Goal: Task Accomplishment & Management: Manage account settings

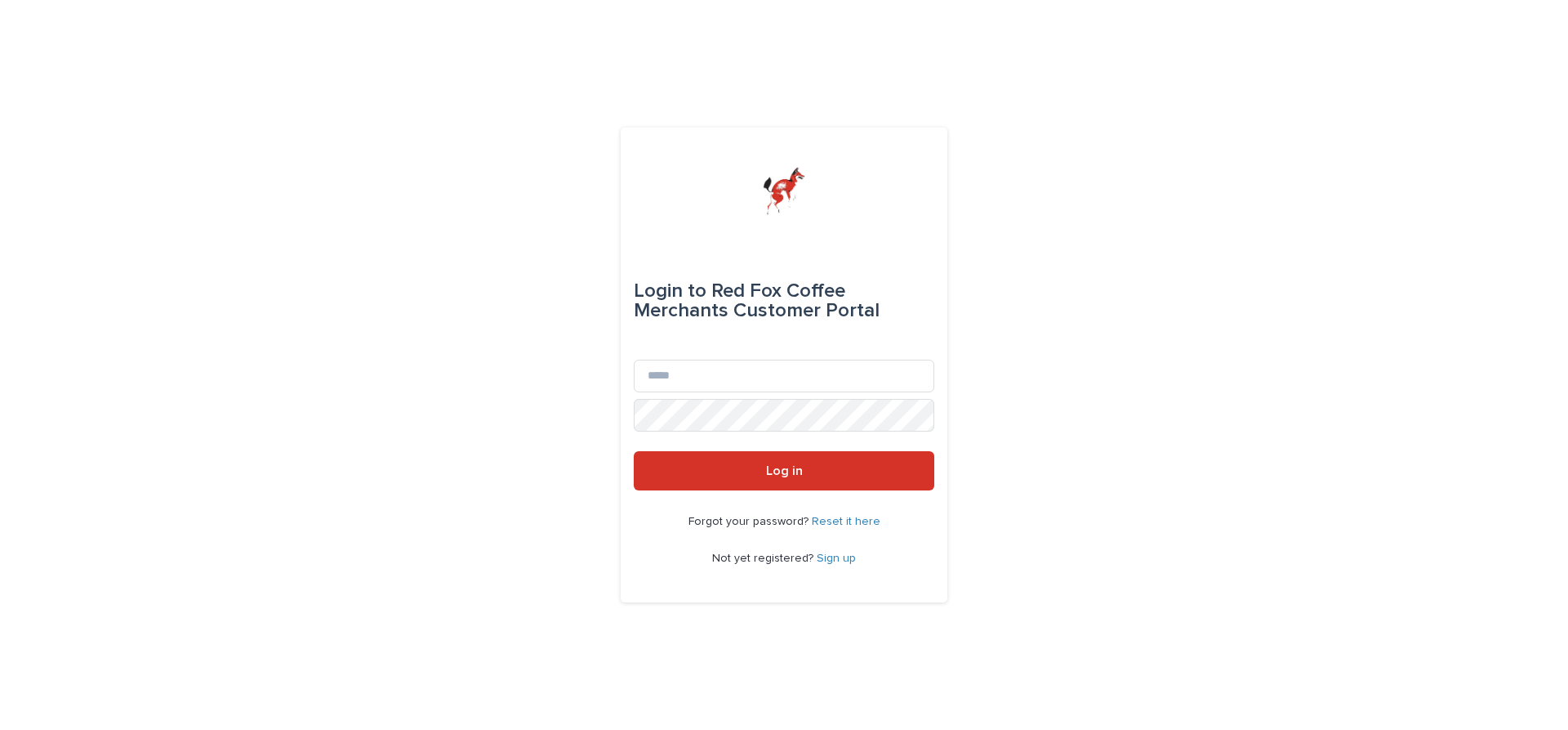
click at [838, 558] on link "Sign up" at bounding box center [836, 558] width 39 height 12
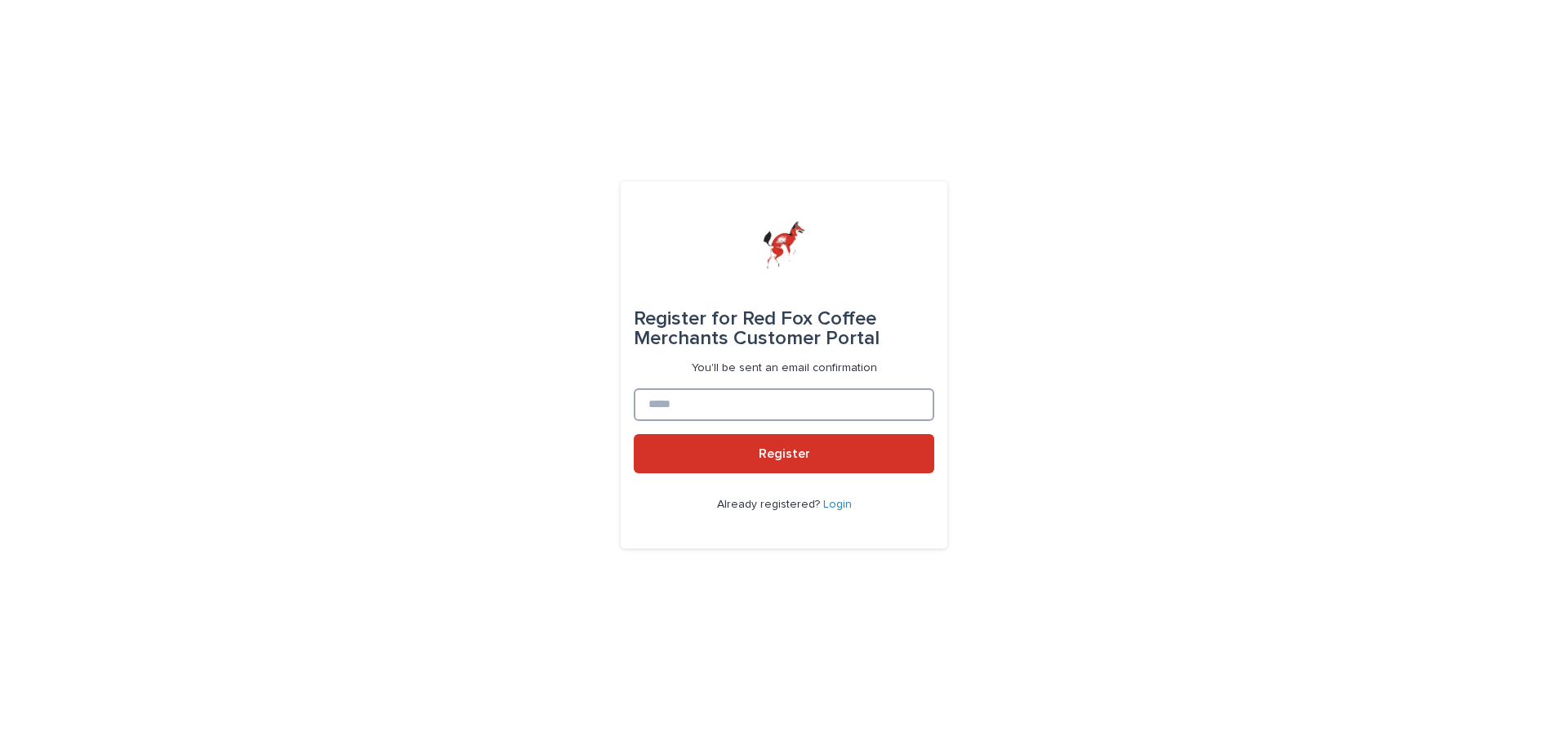
click at [754, 412] on input at bounding box center [784, 404] width 301 height 33
type input "**********"
click at [634, 434] on button "Register" at bounding box center [784, 453] width 301 height 39
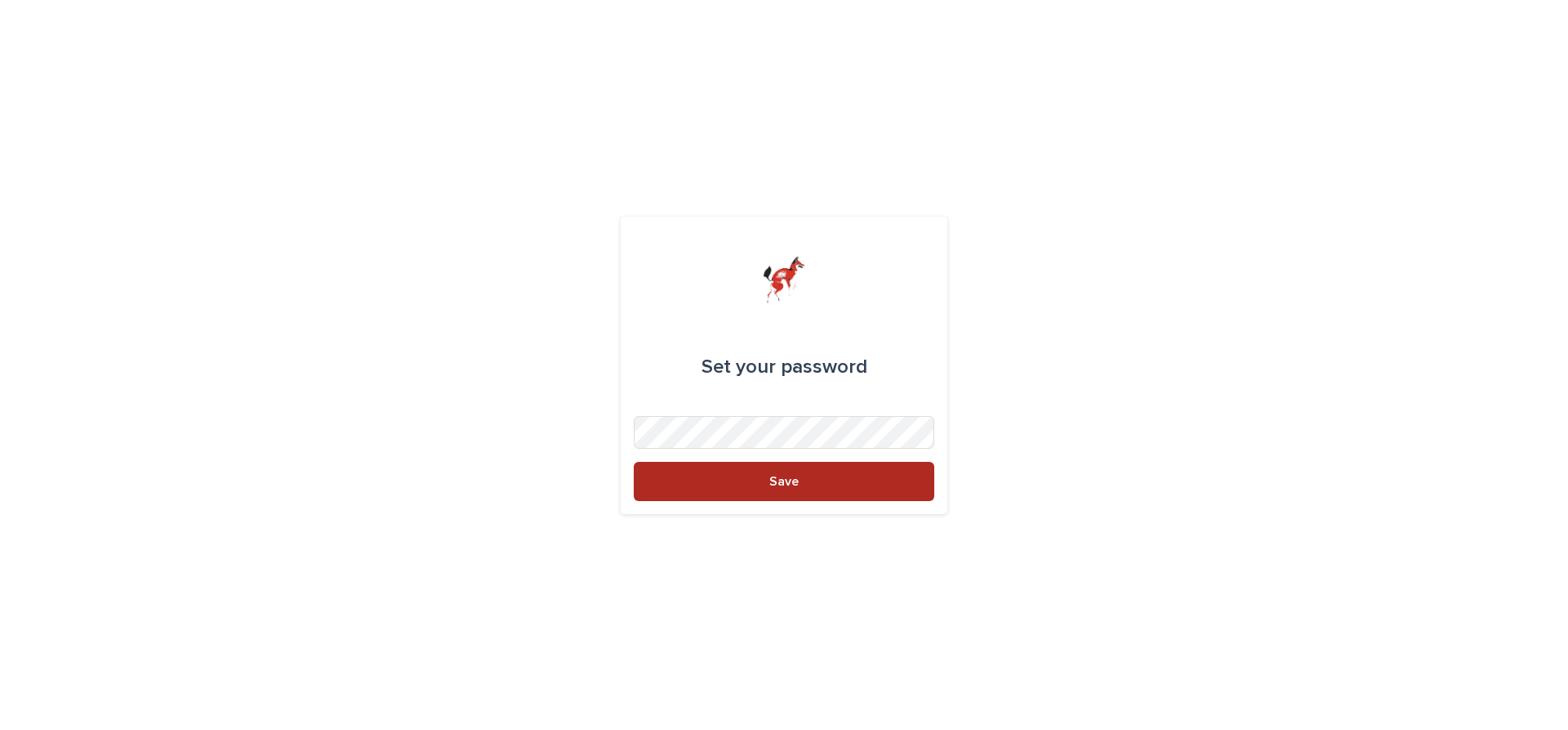
click at [730, 487] on button "Save" at bounding box center [784, 481] width 301 height 39
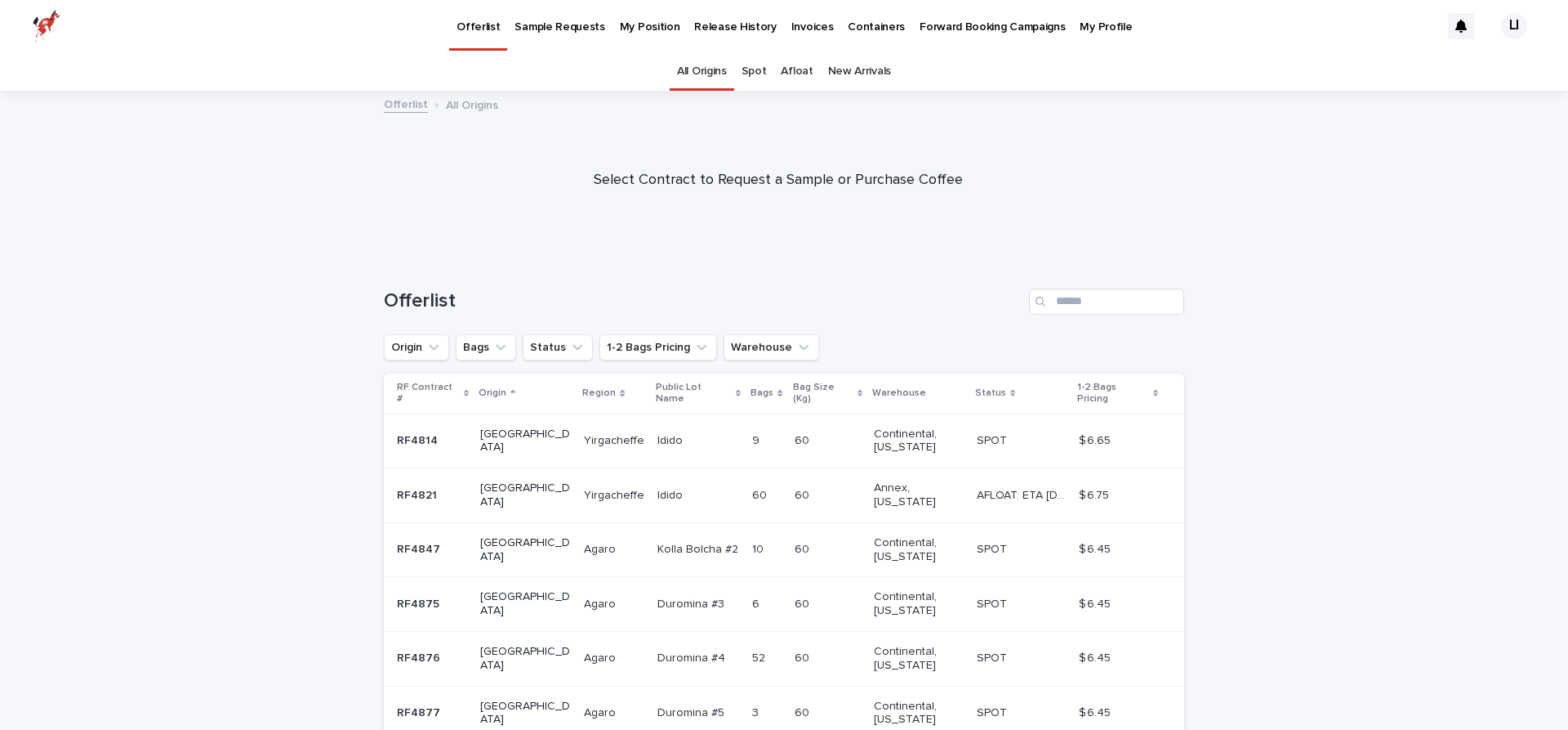
click at [643, 28] on p "My Position" at bounding box center [650, 17] width 60 height 34
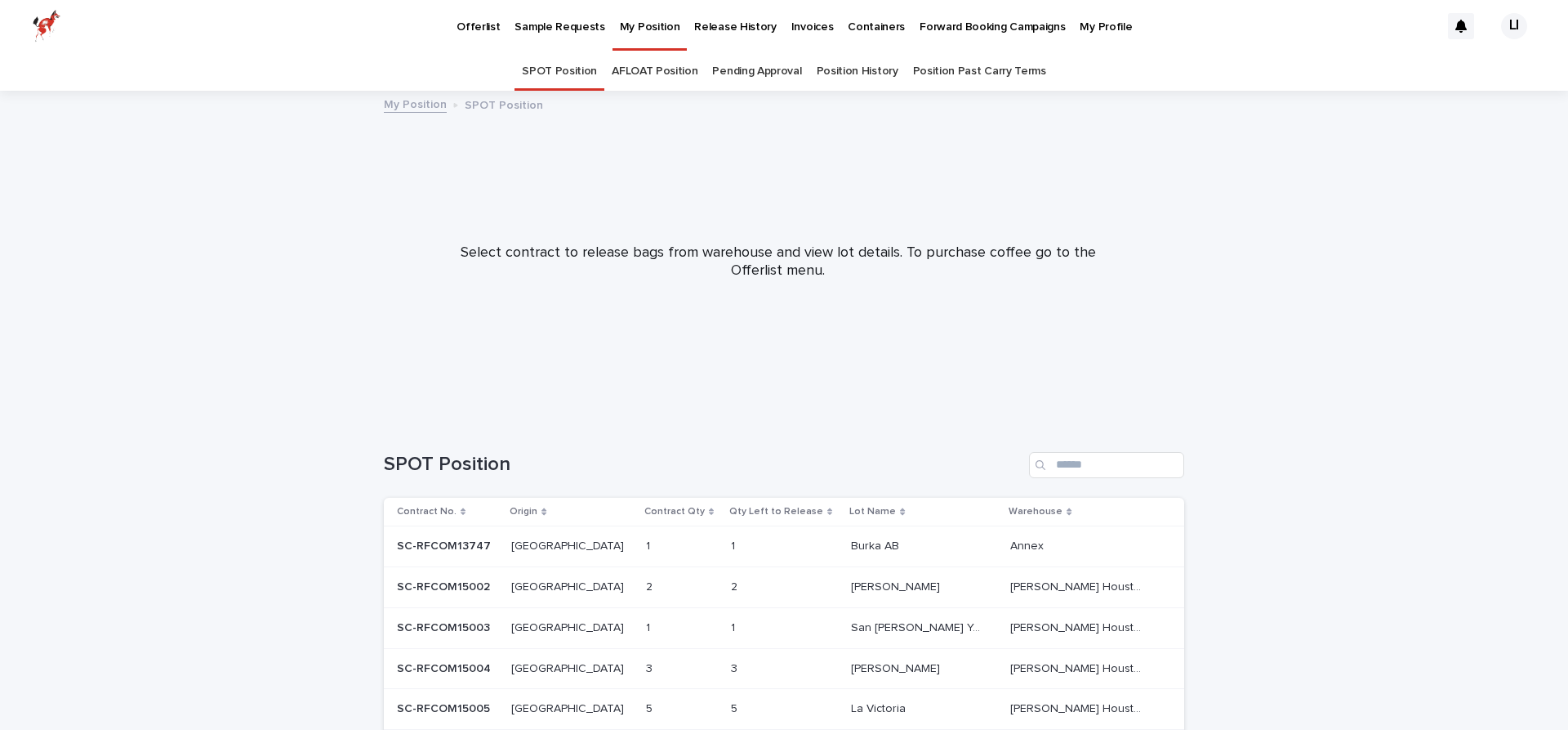
click at [665, 65] on link "AFLOAT Position" at bounding box center [654, 71] width 85 height 39
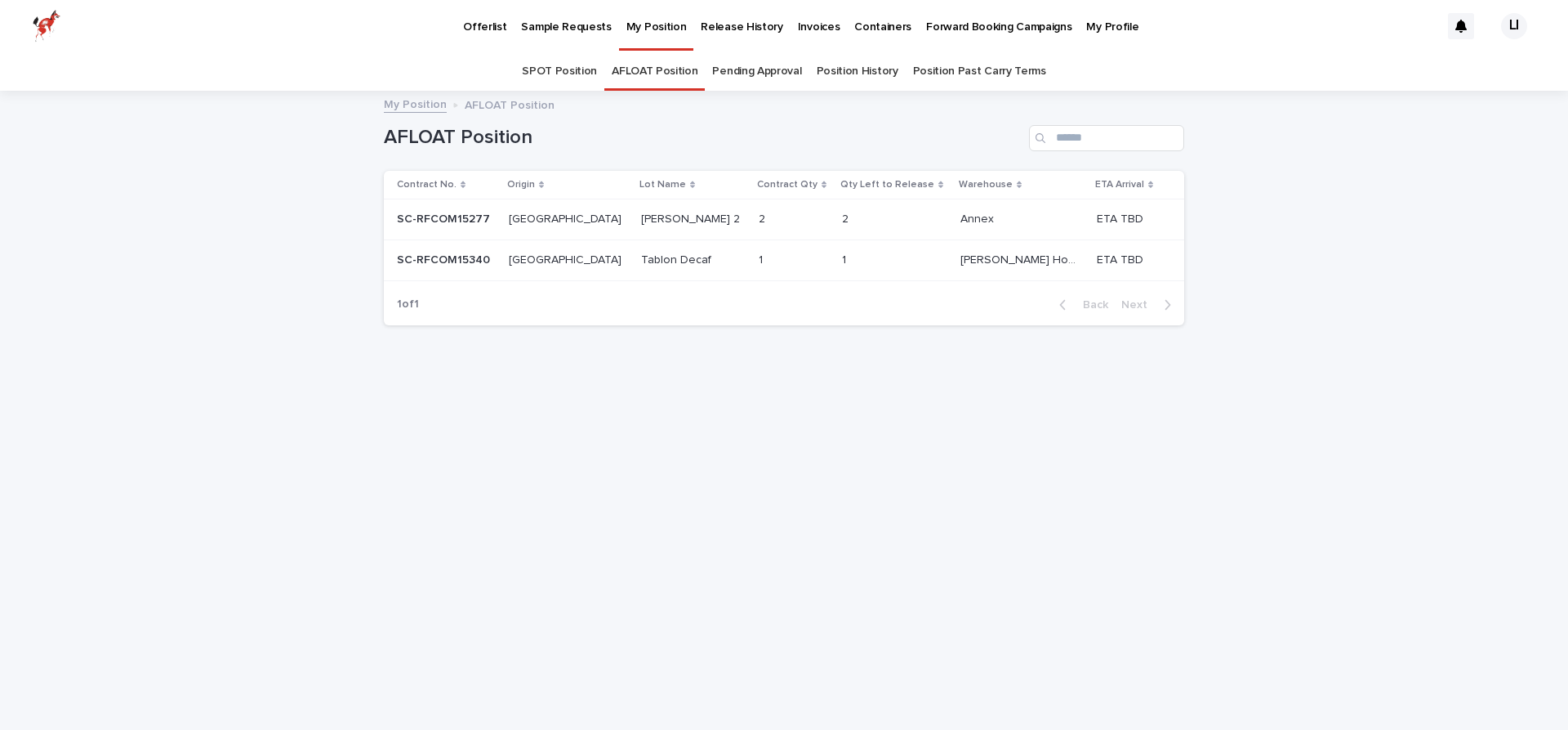
click at [768, 76] on link "Pending Approval" at bounding box center [756, 71] width 89 height 39
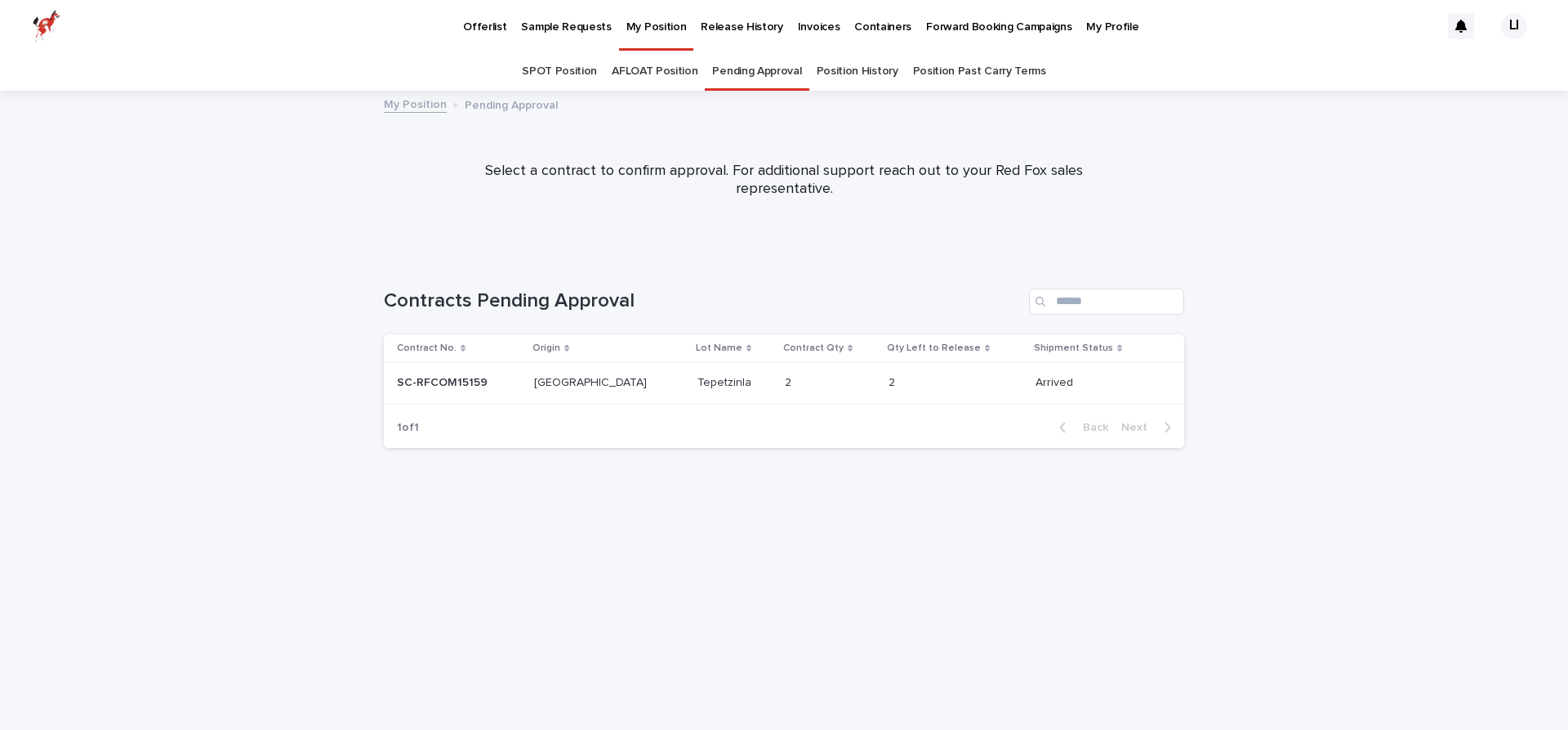
click at [864, 64] on link "Position History" at bounding box center [858, 71] width 82 height 39
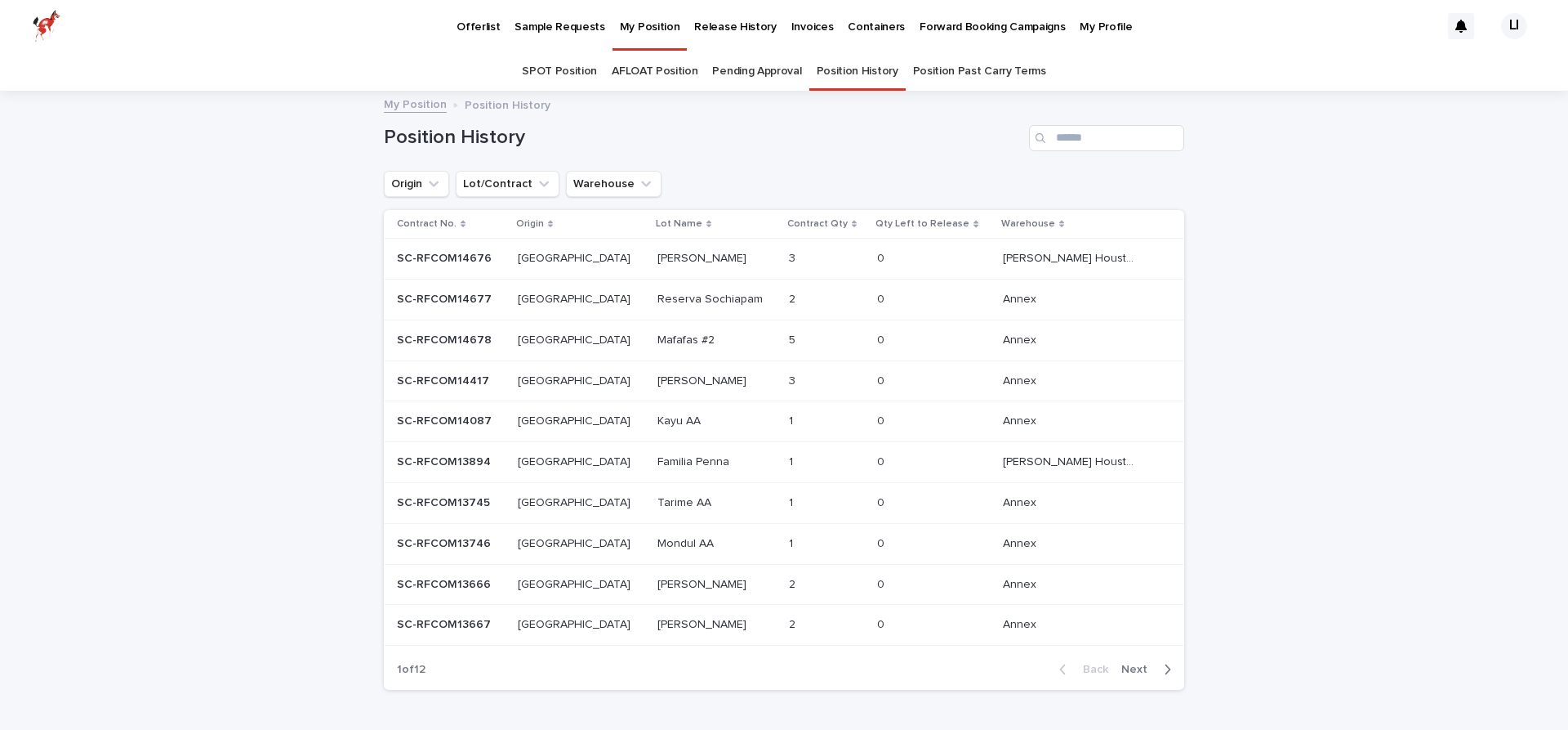
click at [663, 260] on p "Honorato Aparicio" at bounding box center [704, 256] width 92 height 17
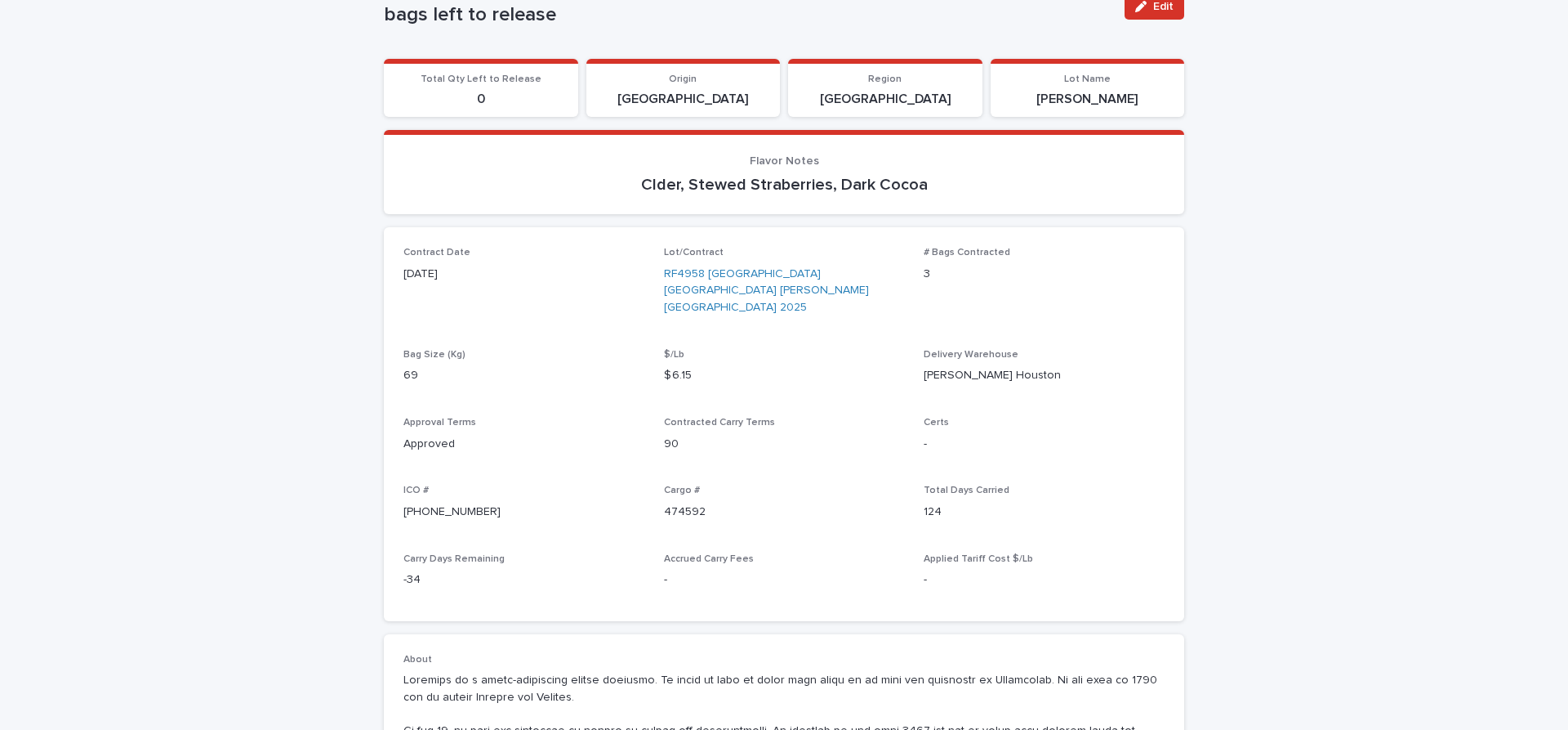
scroll to position [152, 0]
click at [811, 265] on link "RF4958 Mexico Oaxaca Honorato Aparicio DuPuy Houston 2025" at bounding box center [785, 290] width 241 height 50
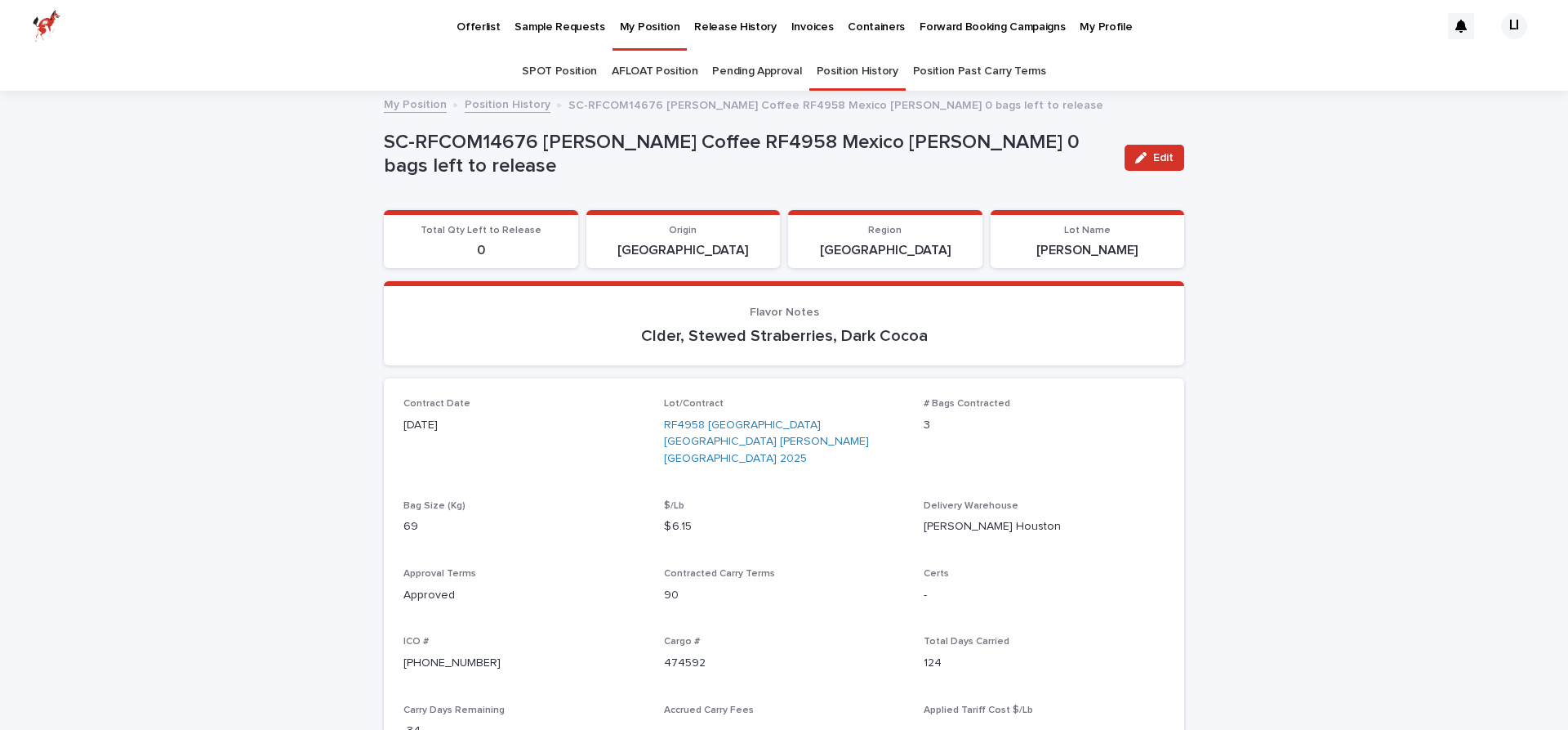
scroll to position [52, 0]
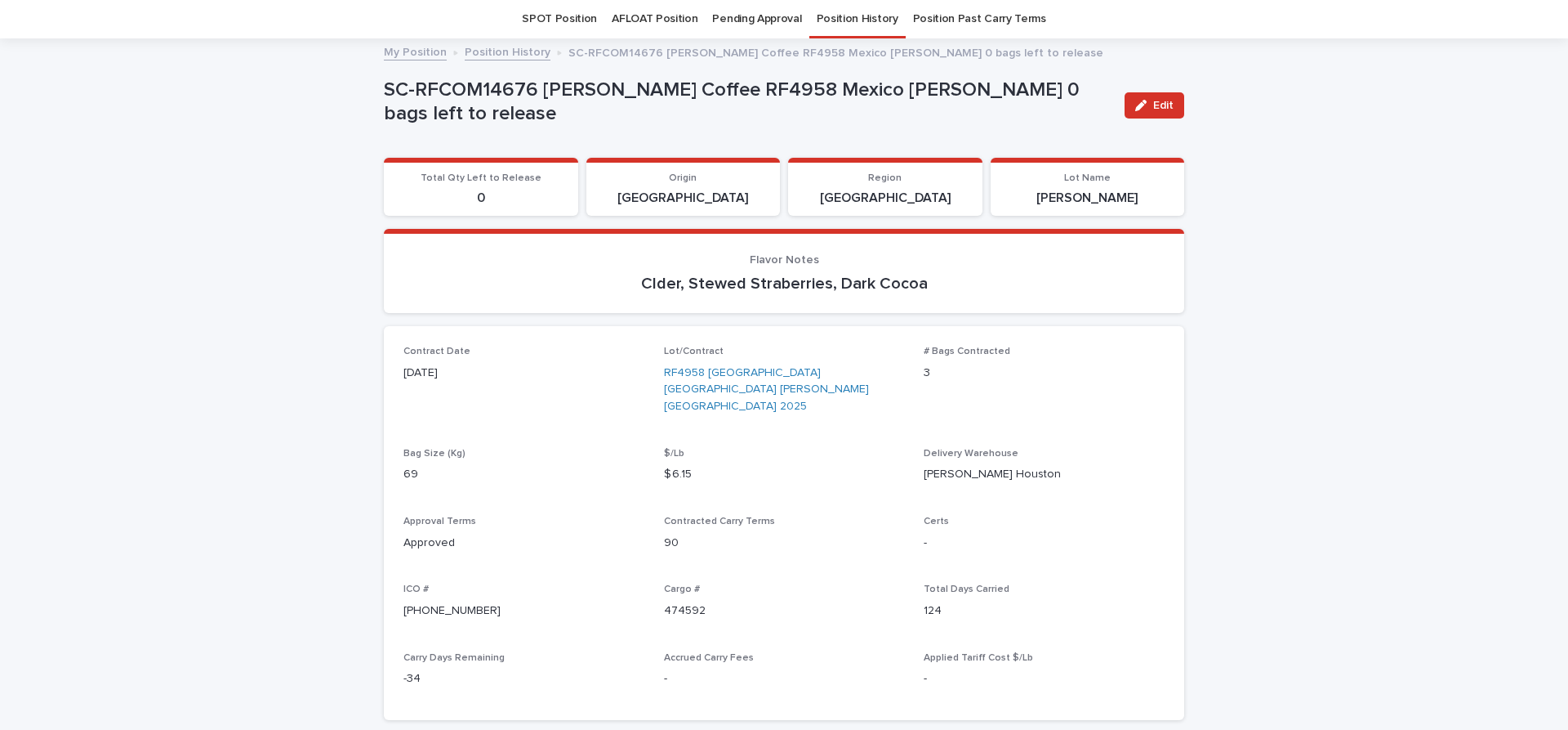
click at [580, 18] on link "SPOT Position" at bounding box center [560, 19] width 75 height 39
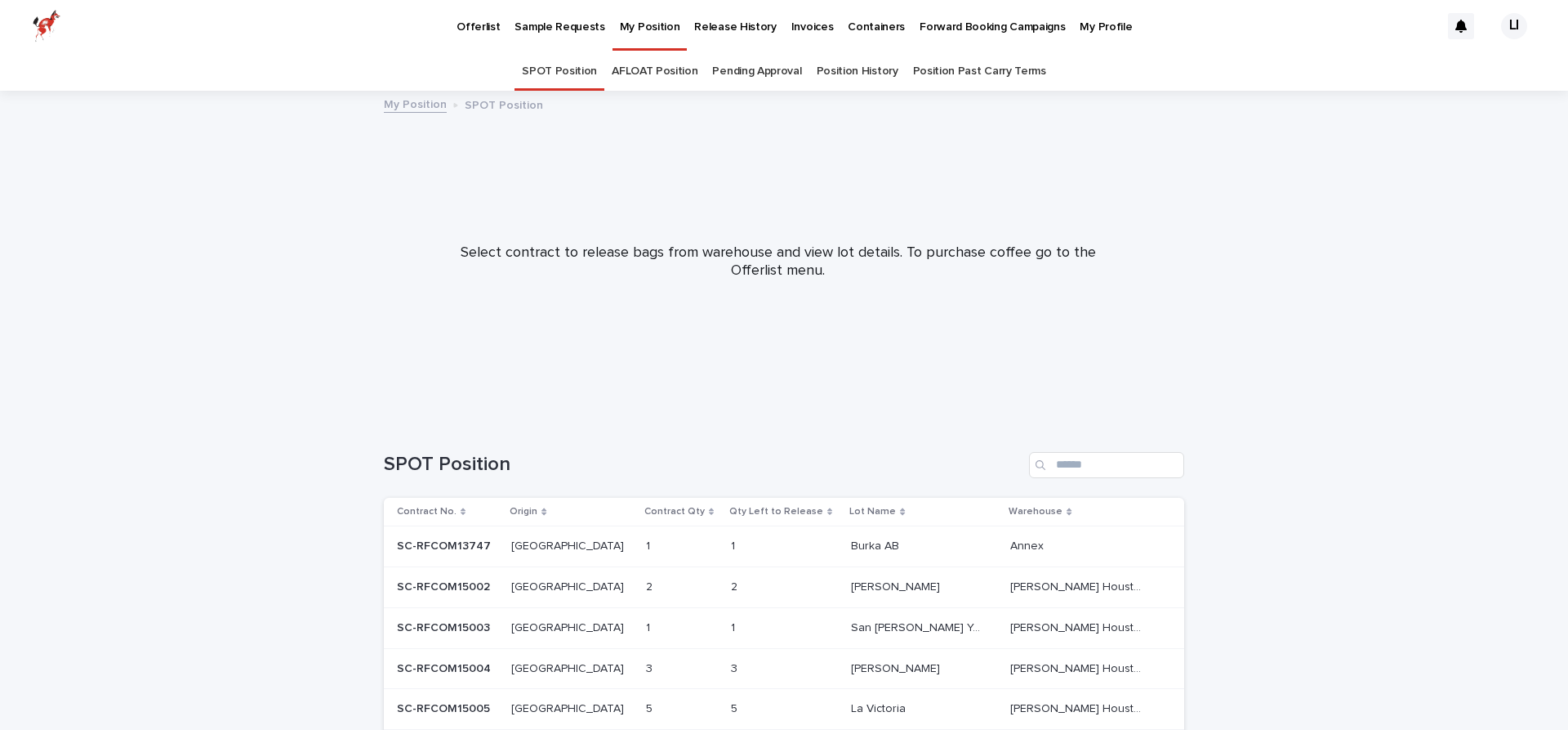
click at [838, 74] on link "Position History" at bounding box center [858, 71] width 82 height 39
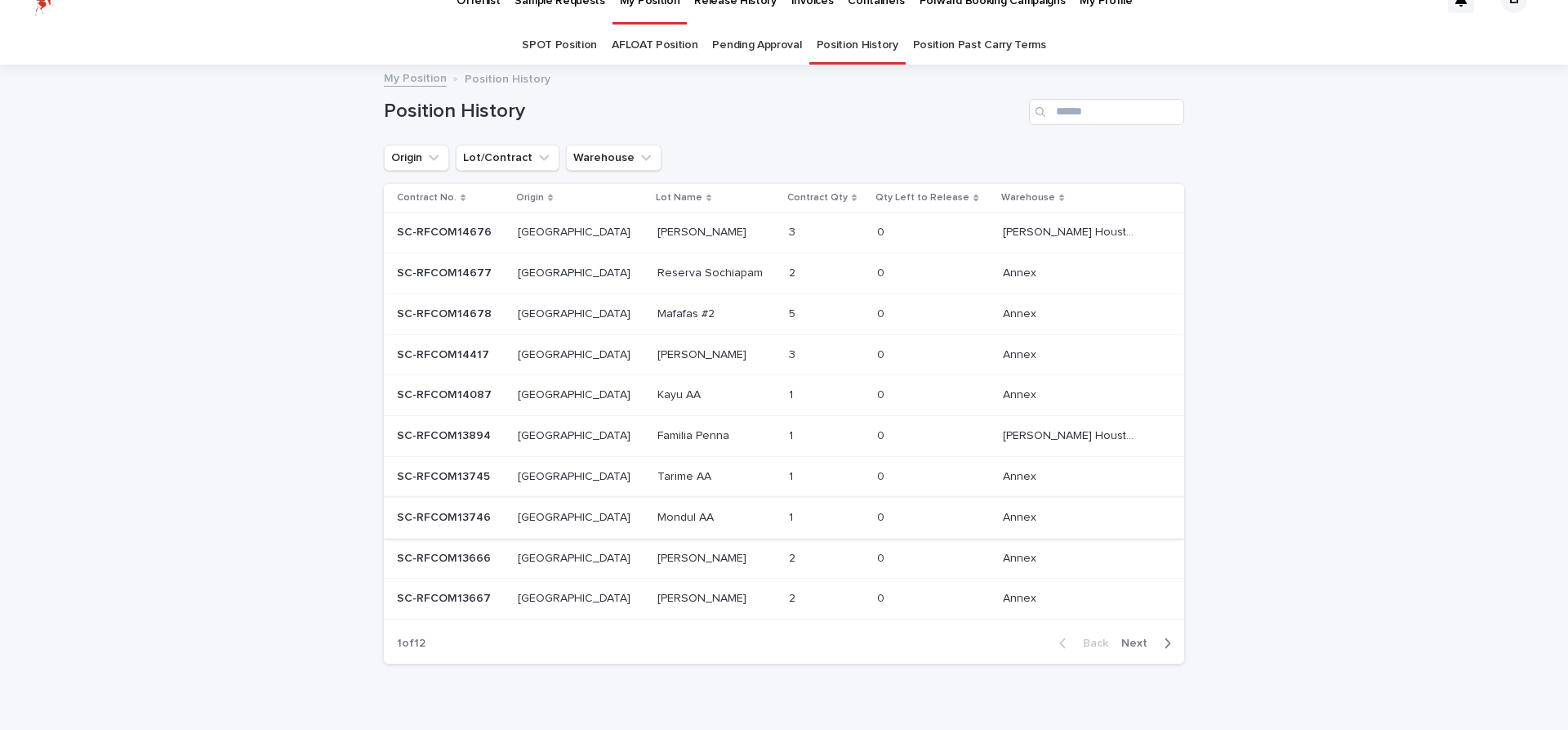
scroll to position [54, 0]
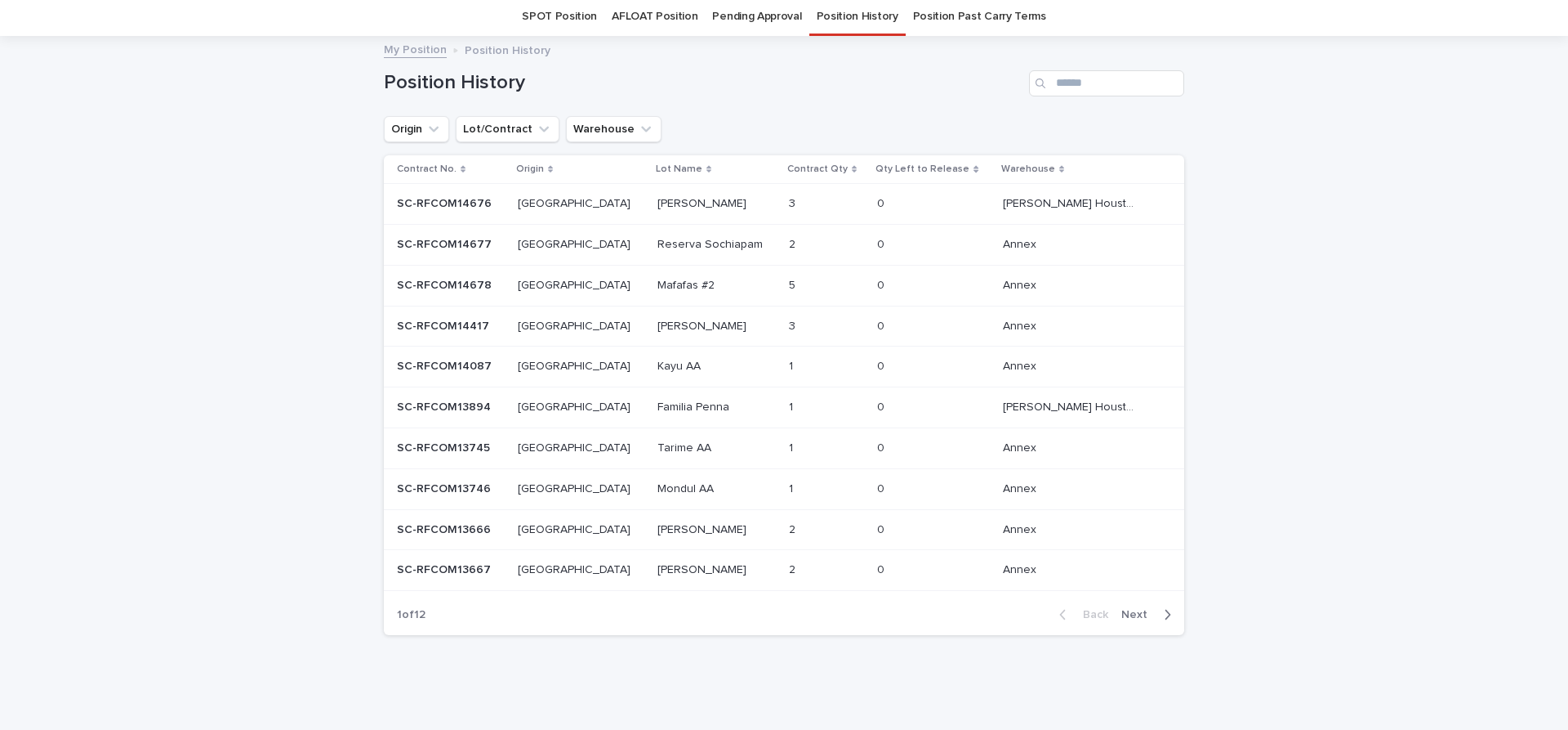
click at [437, 172] on p "Contract No." at bounding box center [426, 168] width 59 height 18
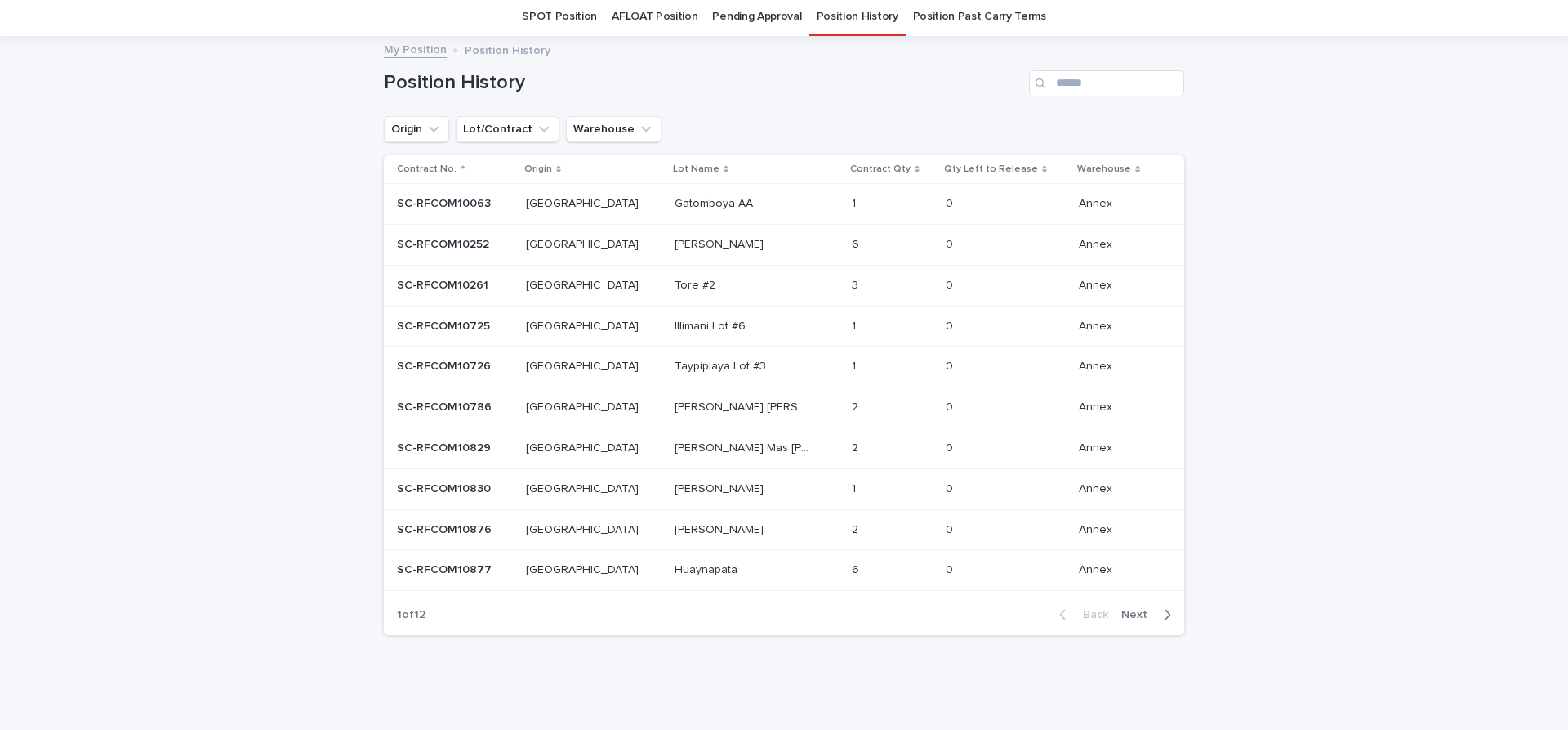
drag, startPoint x: 437, startPoint y: 172, endPoint x: 358, endPoint y: 222, distance: 93.5
click at [358, 222] on div "Loading... Saving… Loading... Saving… Position History Add New Origin Lot/Contr…" at bounding box center [784, 384] width 1568 height 692
click at [433, 172] on p "Contract No." at bounding box center [426, 168] width 59 height 18
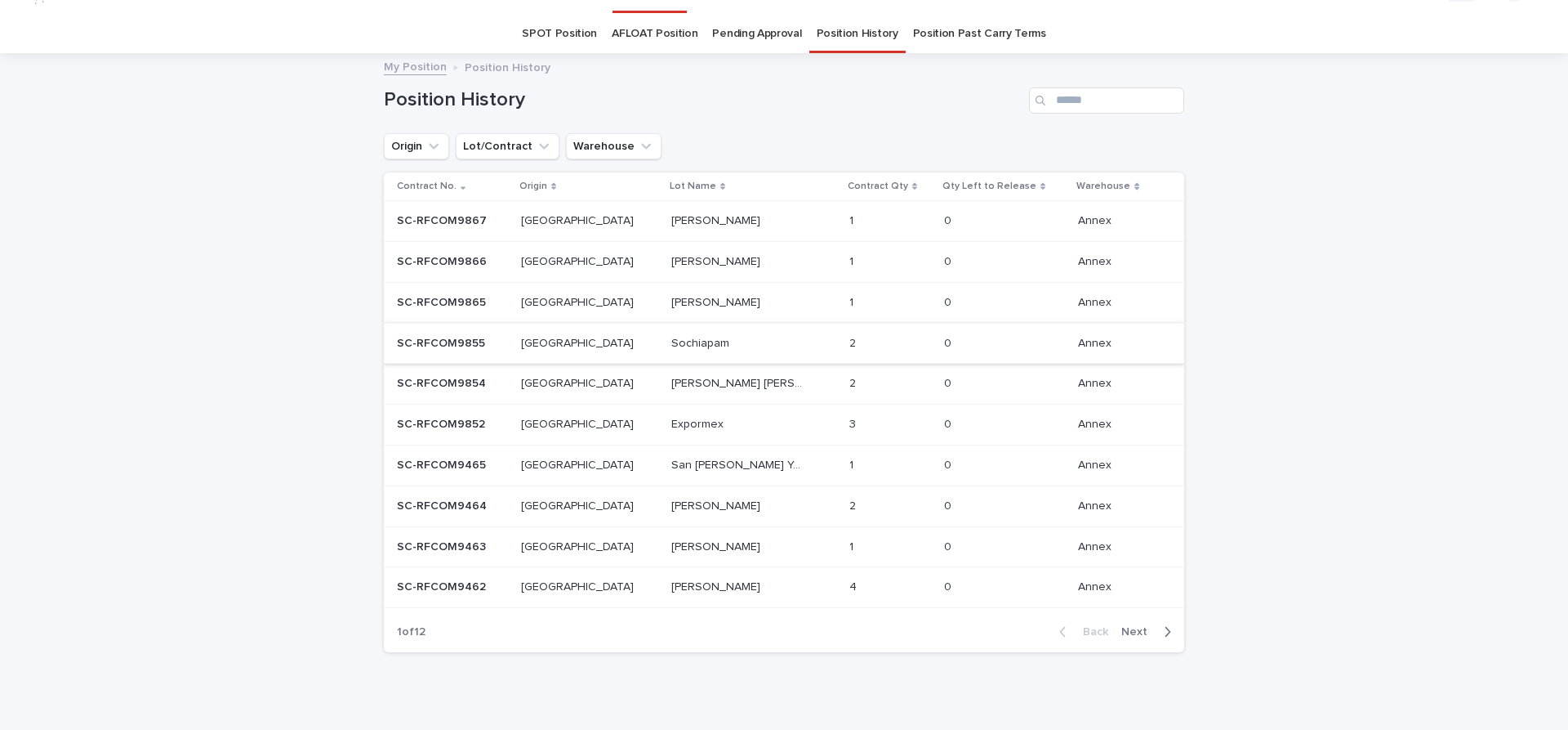
scroll to position [34, 0]
click at [410, 189] on p "Contract No." at bounding box center [426, 189] width 59 height 18
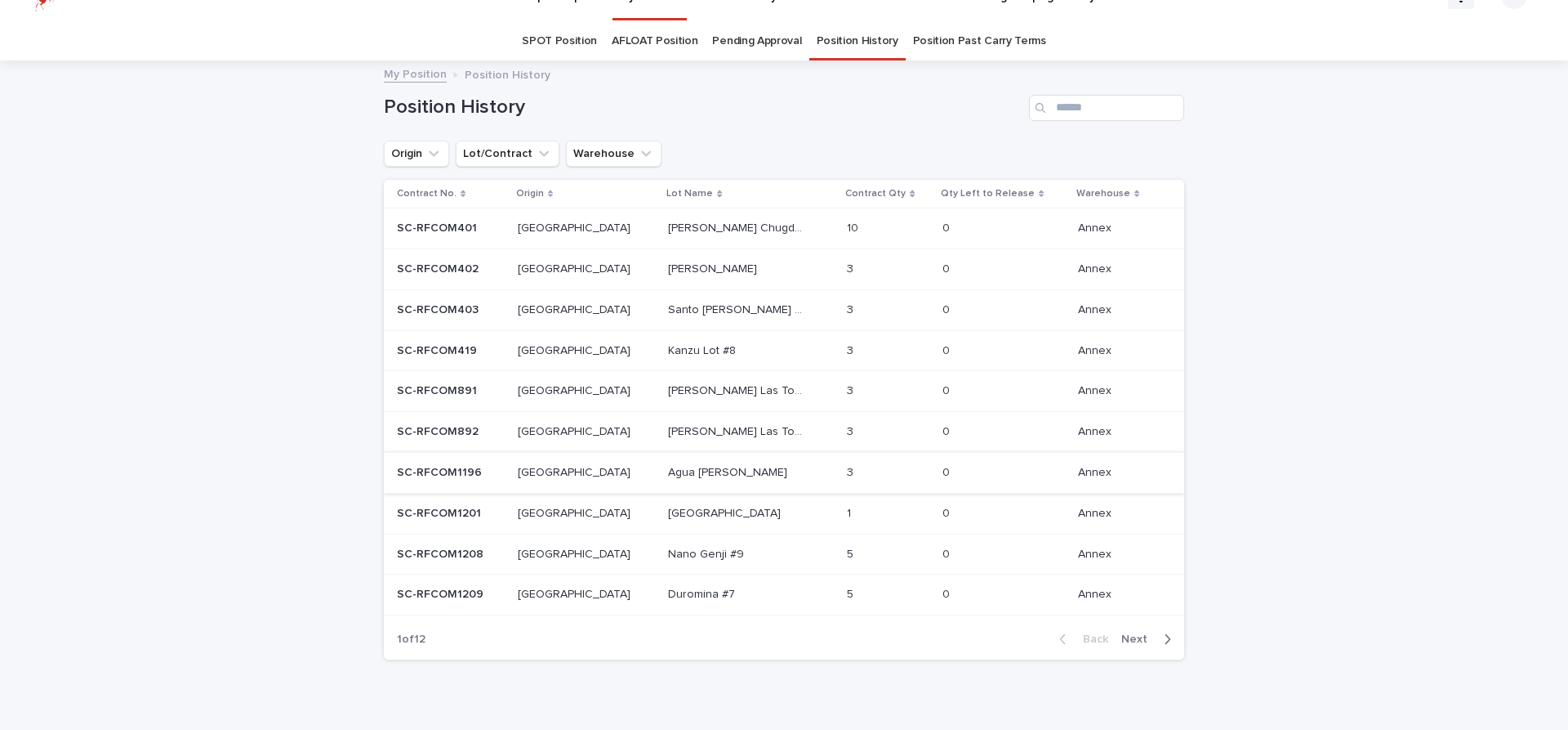
scroll to position [54, 0]
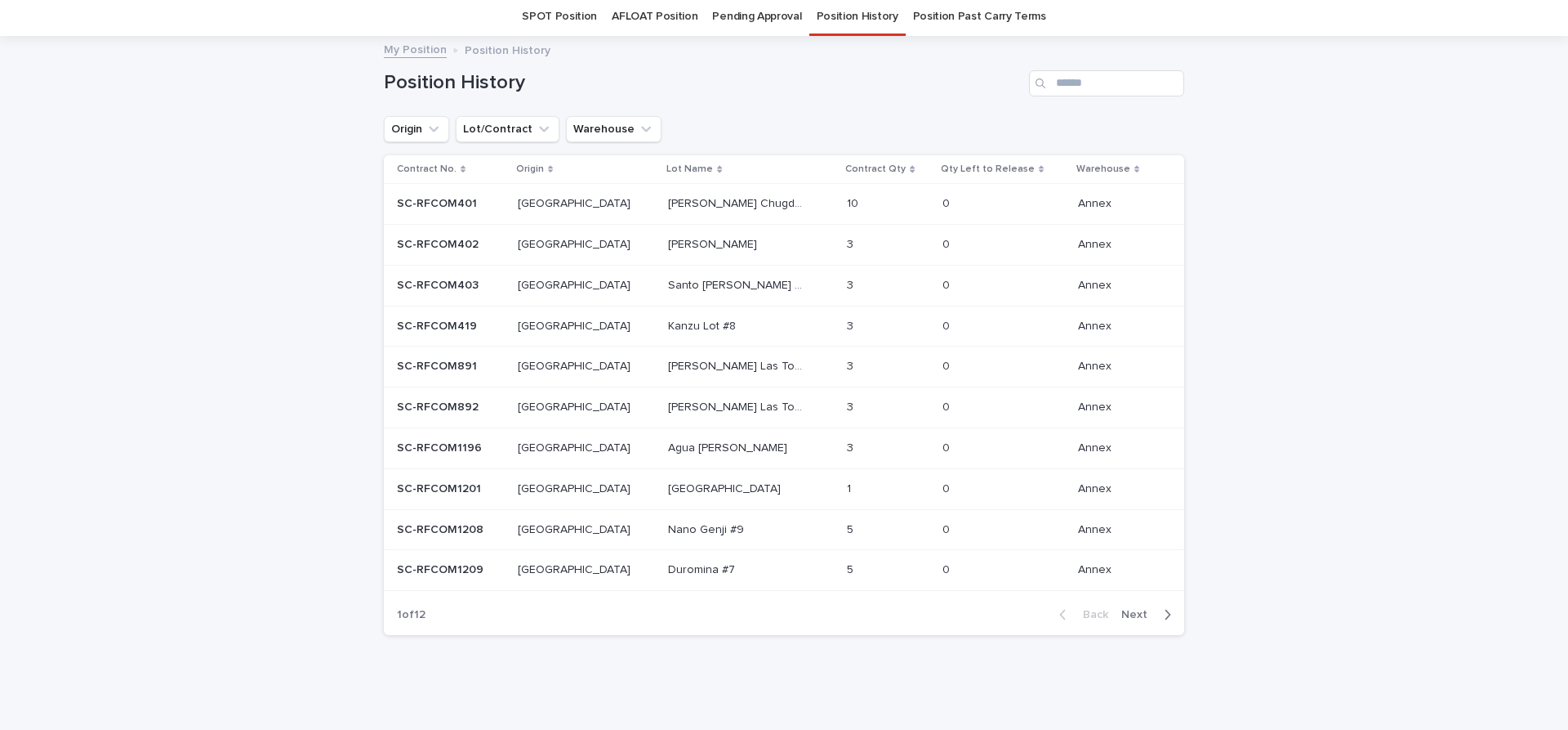
click at [747, 3] on link "Pending Approval" at bounding box center [756, 17] width 89 height 39
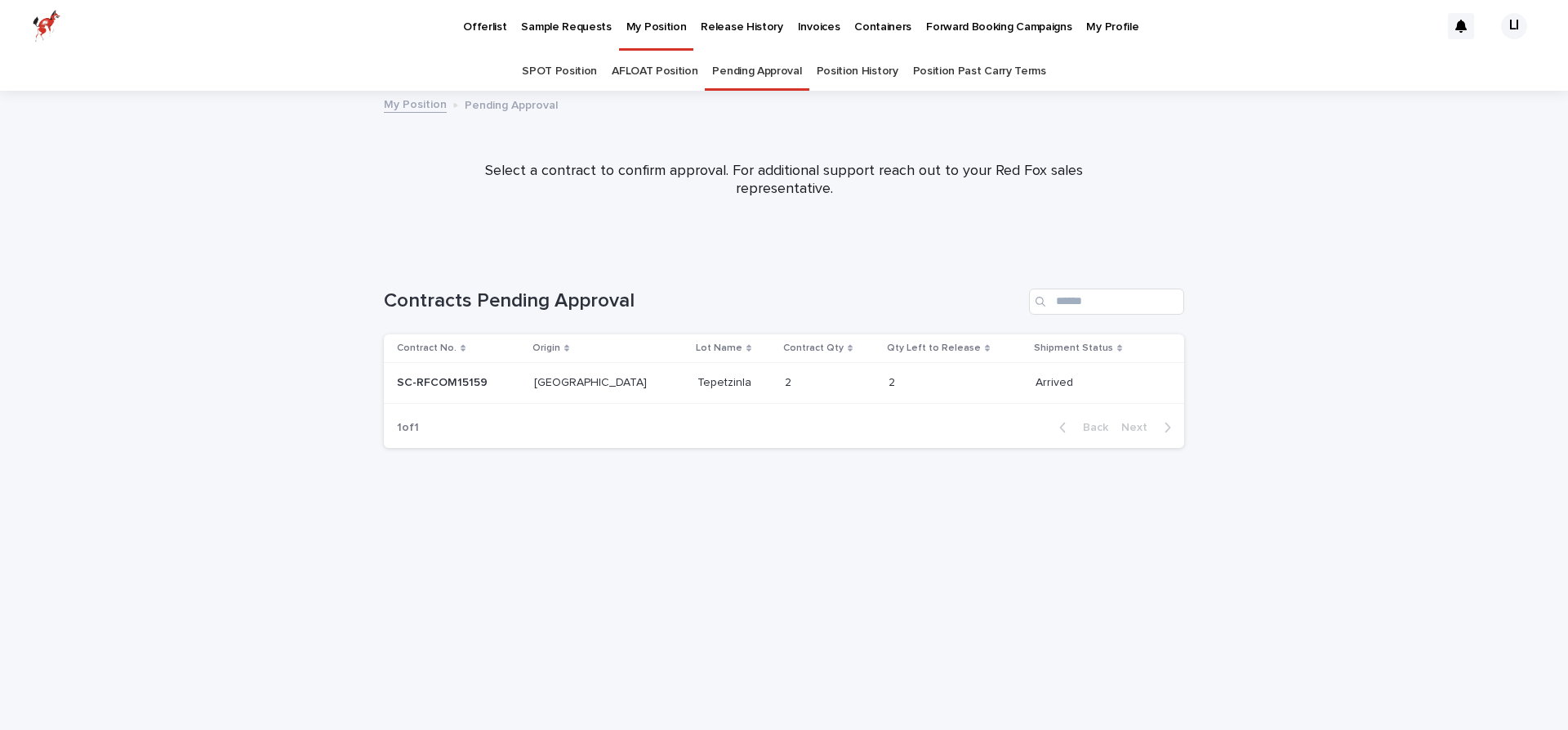
click at [855, 80] on link "Position History" at bounding box center [858, 71] width 82 height 39
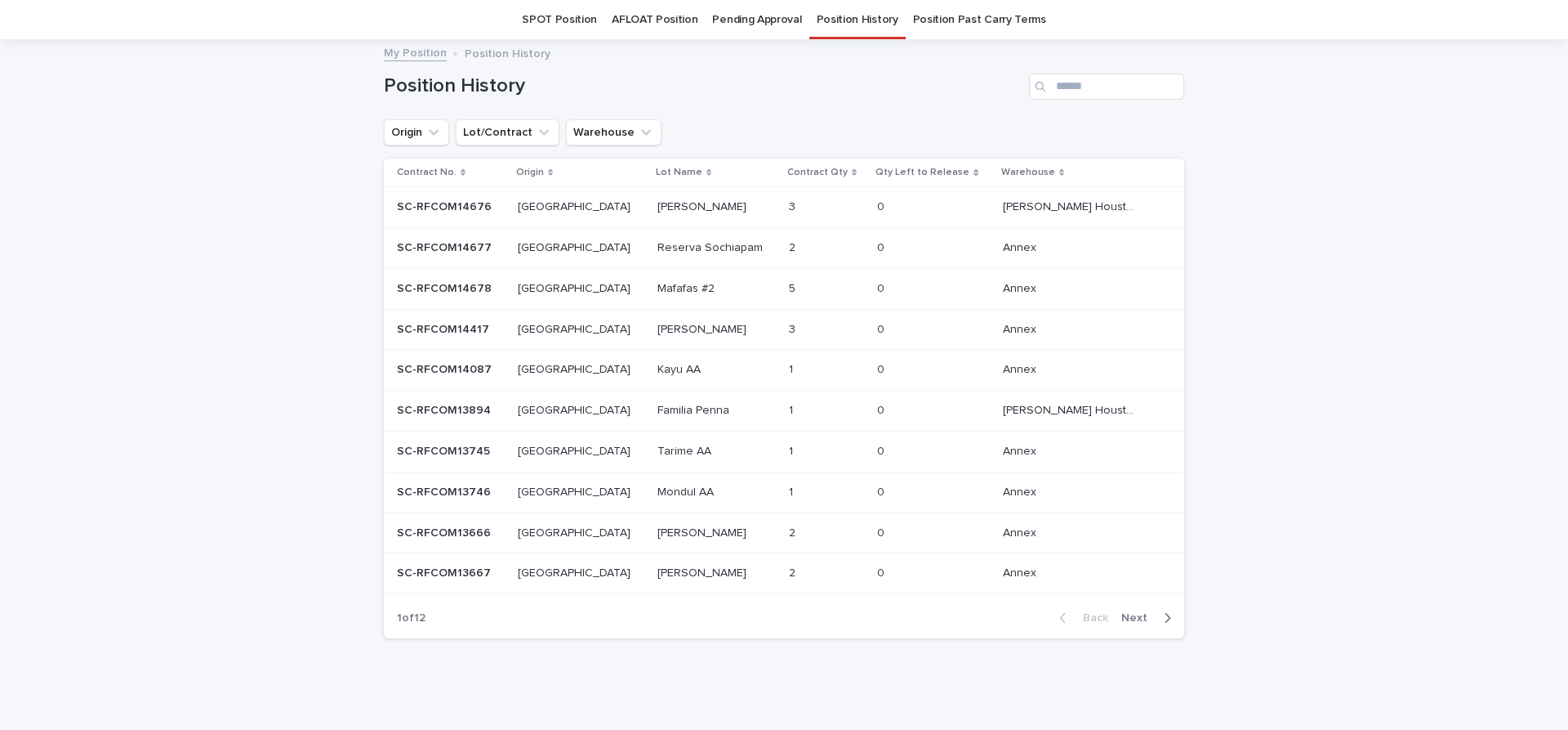
scroll to position [54, 0]
click at [1139, 608] on span "Next" at bounding box center [1139, 614] width 36 height 12
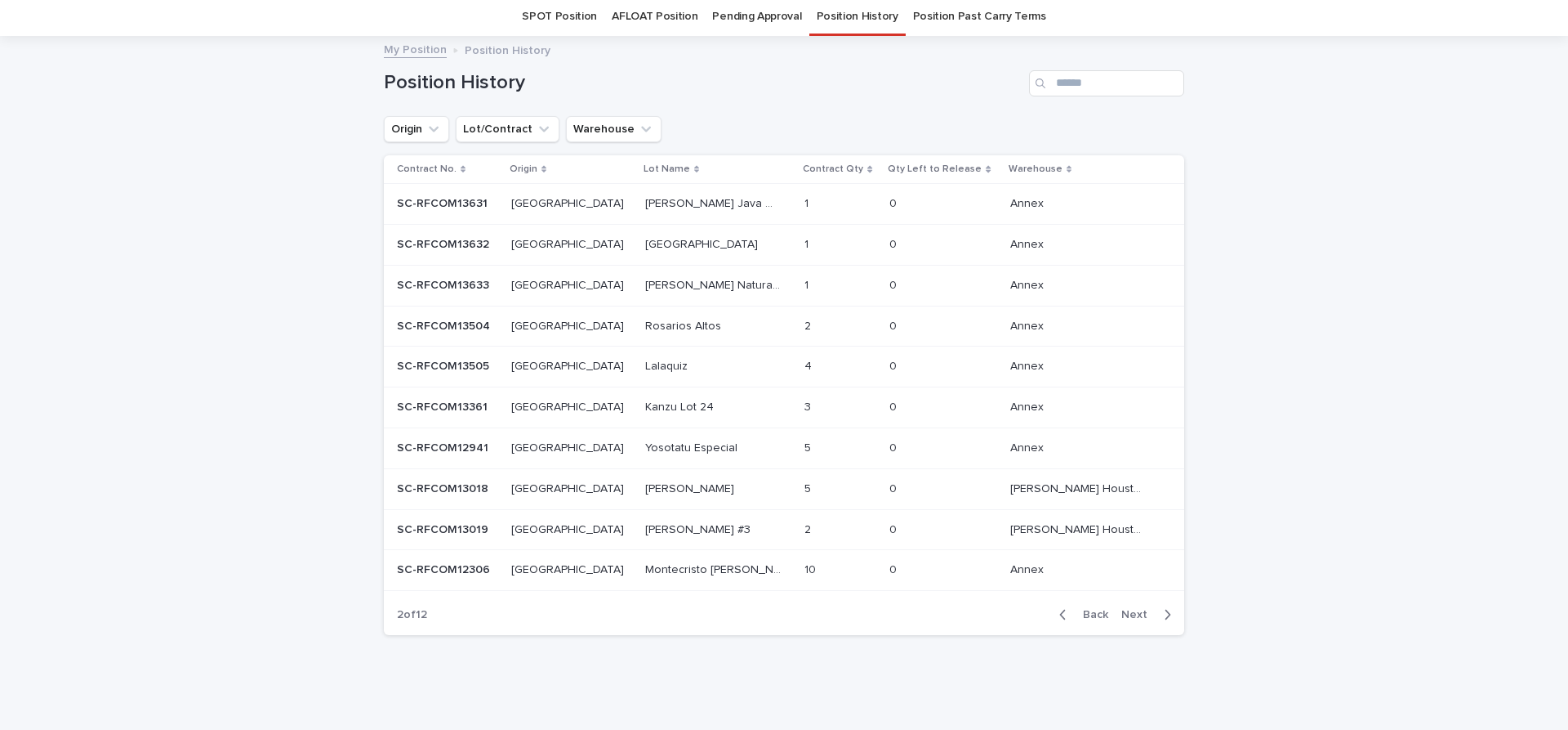
click at [1131, 614] on span "Next" at bounding box center [1139, 614] width 36 height 12
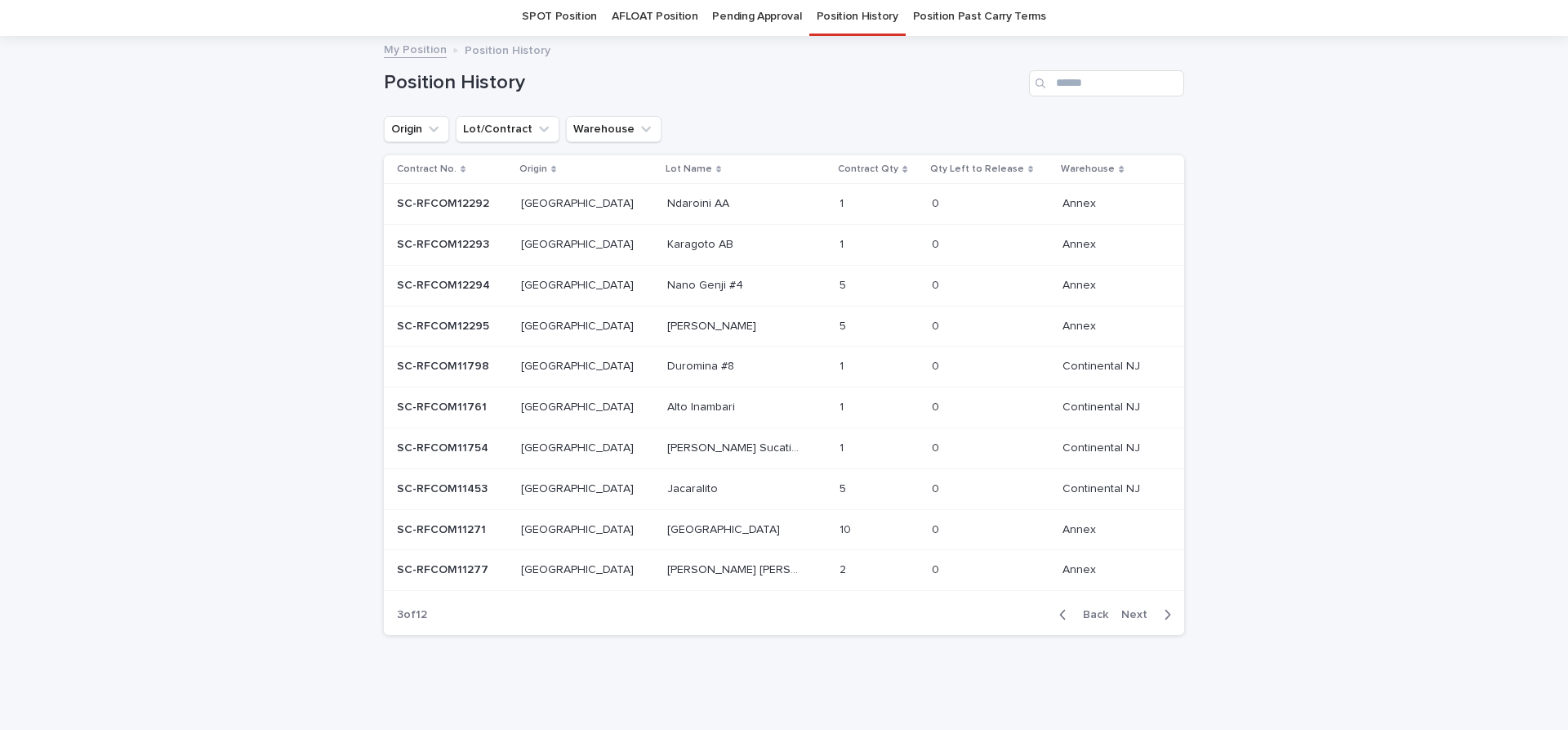
click at [1130, 609] on span "Next" at bounding box center [1139, 614] width 36 height 12
drag, startPoint x: 1130, startPoint y: 609, endPoint x: 1121, endPoint y: 617, distance: 12.0
click at [1122, 617] on span "Next" at bounding box center [1139, 614] width 36 height 12
click at [1132, 609] on span "Next" at bounding box center [1139, 614] width 36 height 12
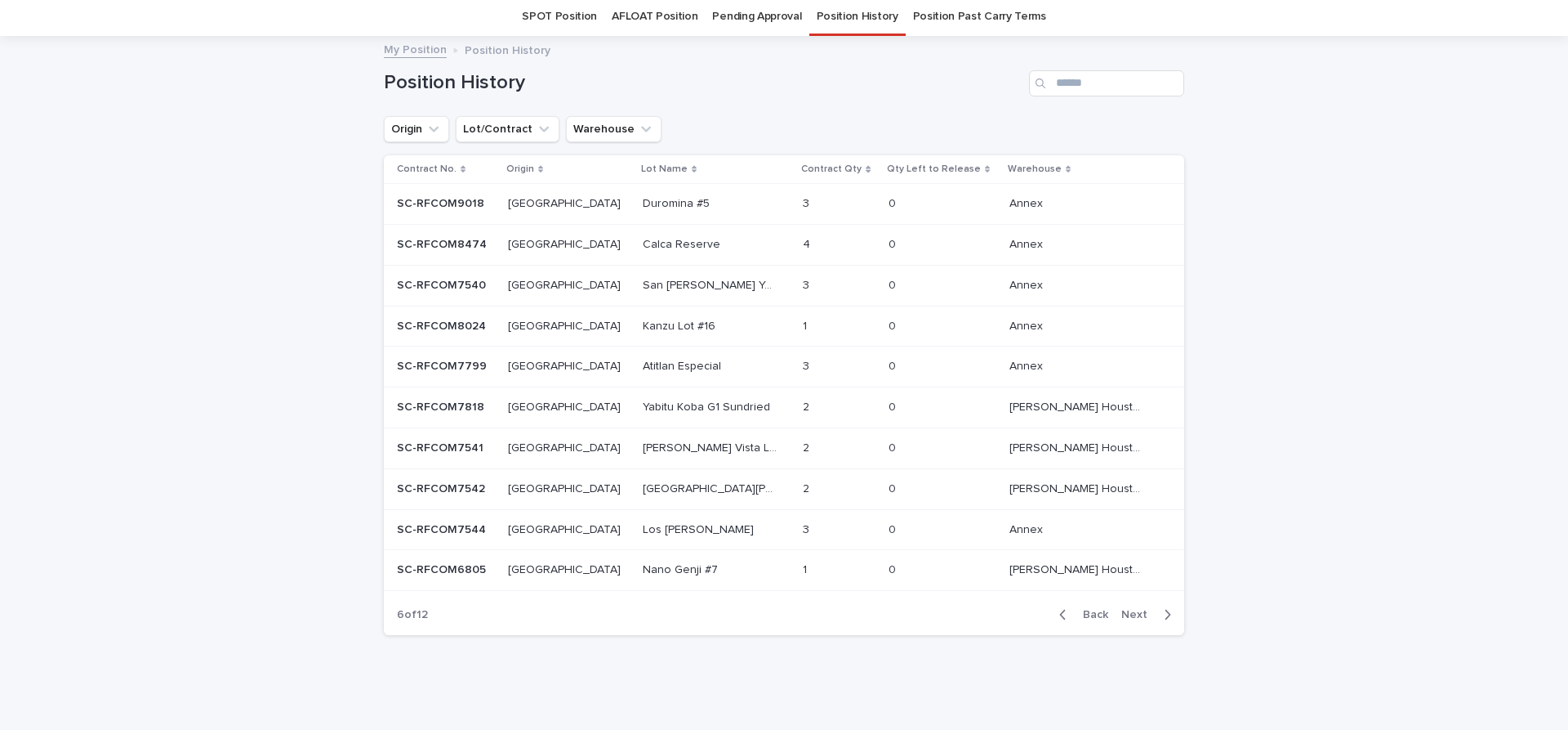
drag, startPoint x: 1132, startPoint y: 609, endPoint x: 803, endPoint y: 681, distance: 336.8
click at [803, 681] on div "Loading... Saving… Loading... Saving… Position History Add New Origin Lot/Contr…" at bounding box center [784, 363] width 817 height 651
click at [1071, 87] on input "Search" at bounding box center [1106, 83] width 155 height 26
type input "********"
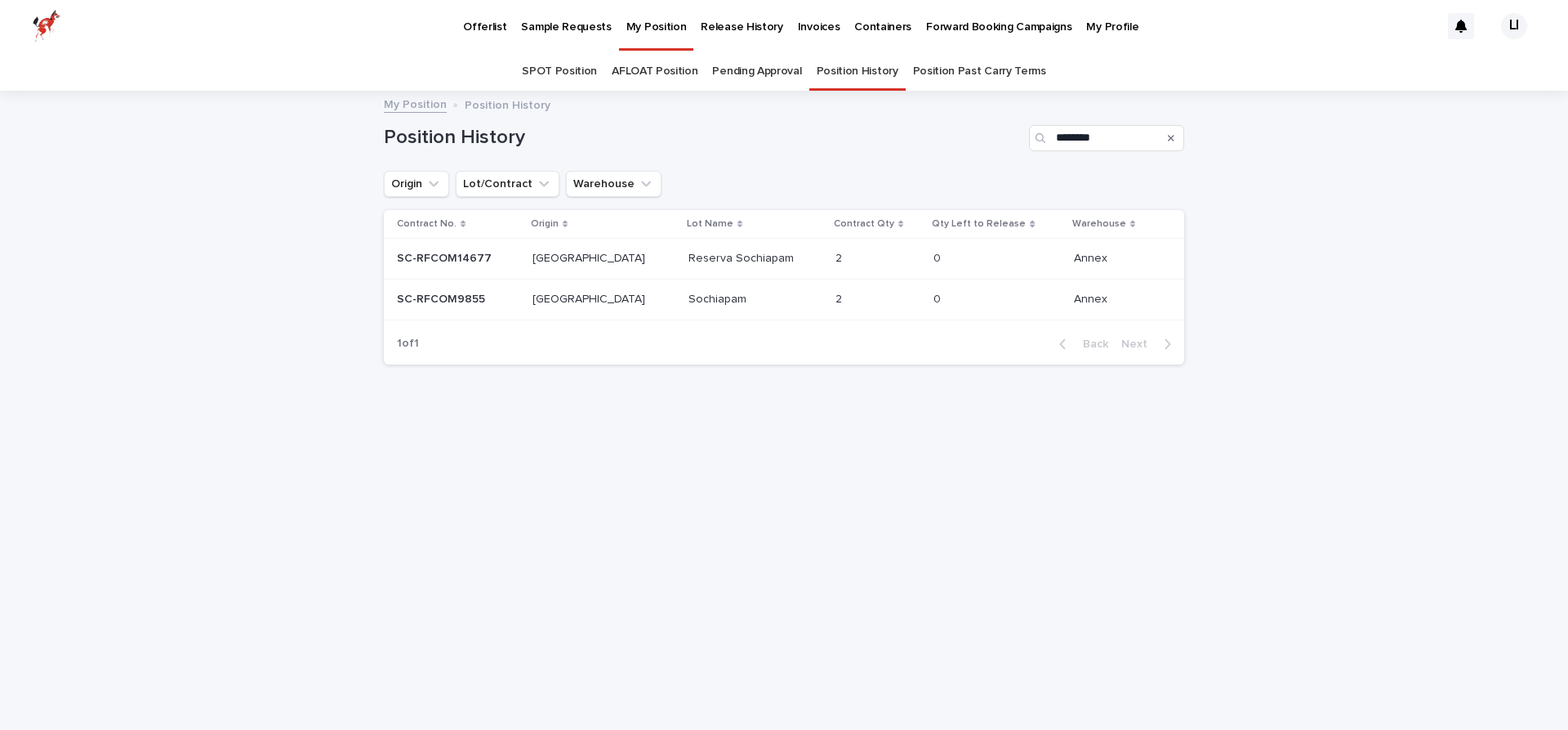
click at [766, 286] on div "Sochiapam Sochiapam" at bounding box center [756, 299] width 134 height 27
click at [689, 261] on p "Reserva Sochiapam" at bounding box center [743, 256] width 109 height 17
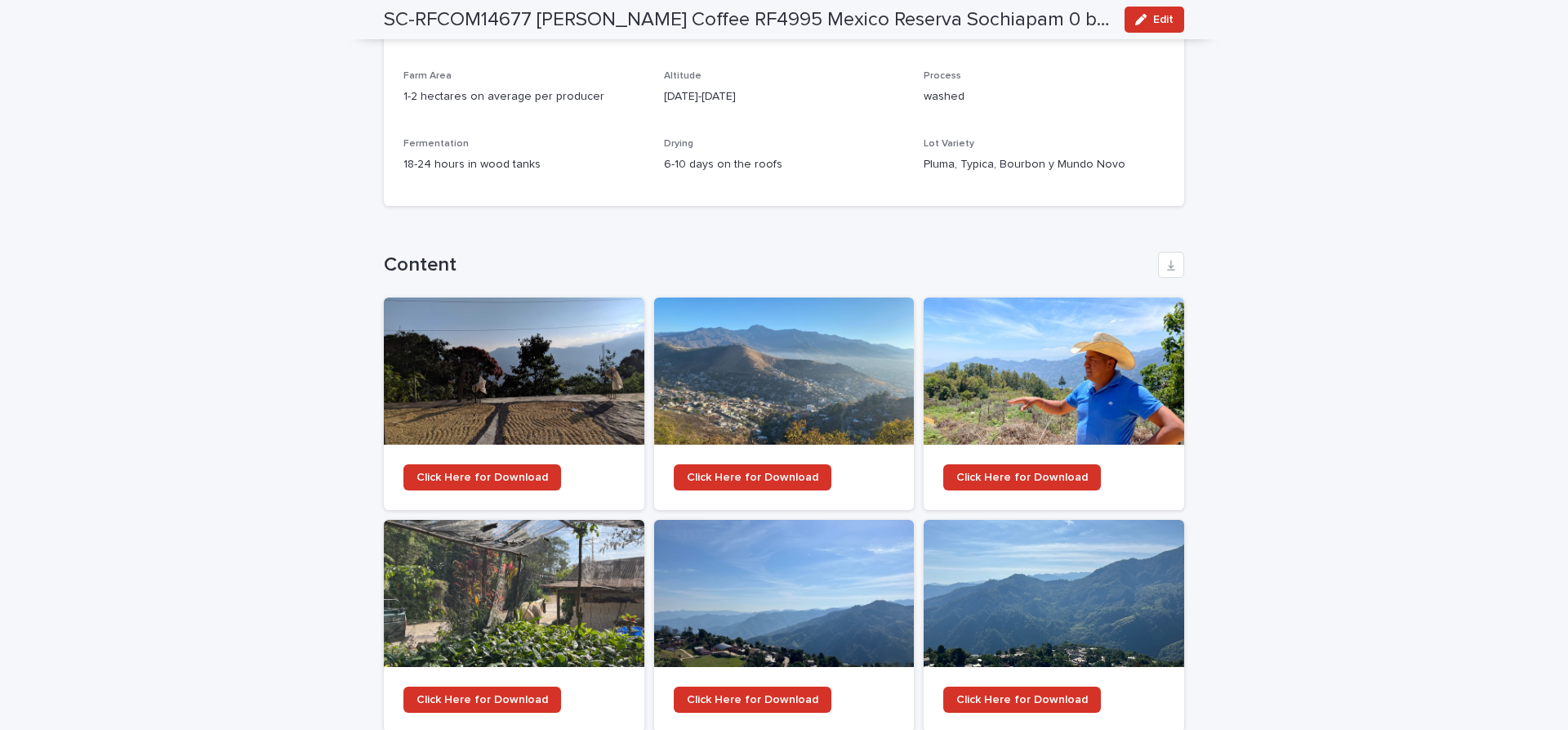
scroll to position [1612, 0]
